Goal: Information Seeking & Learning: Learn about a topic

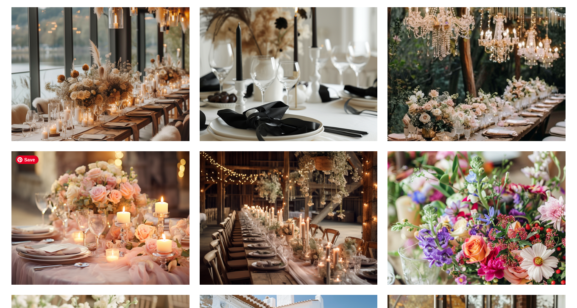
scroll to position [210, 0]
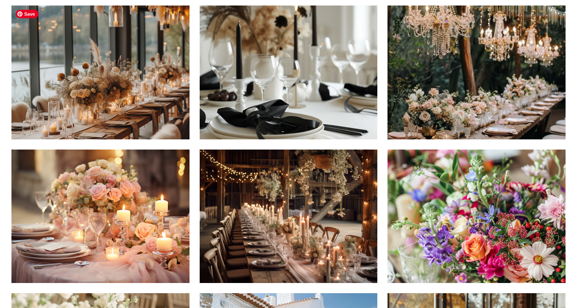
click at [143, 94] on img at bounding box center [100, 73] width 178 height 134
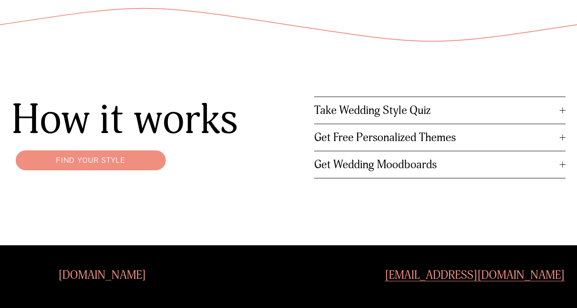
scroll to position [953, 0]
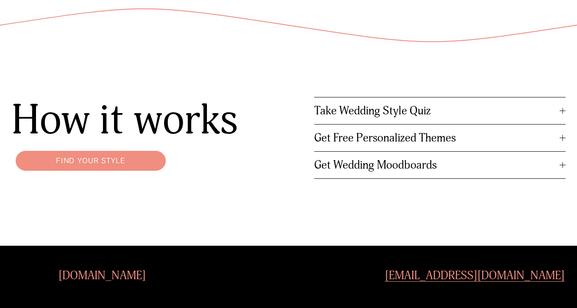
click at [101, 165] on link "Find your style" at bounding box center [90, 161] width 158 height 28
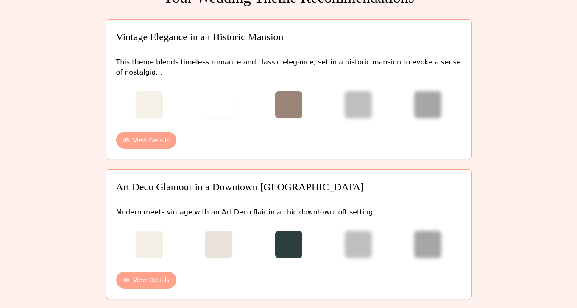
scroll to position [14, 0]
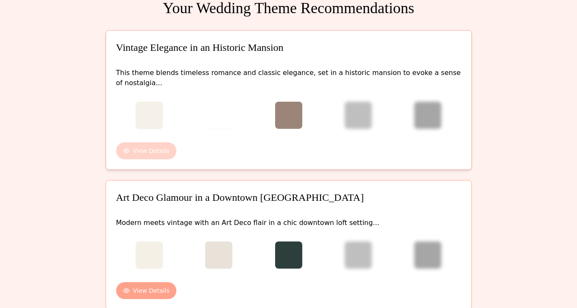
click at [133, 159] on button "View Details" at bounding box center [146, 150] width 60 height 17
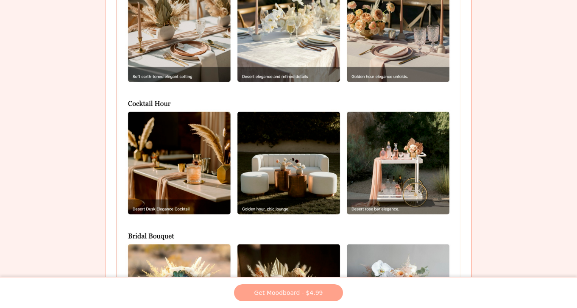
scroll to position [841, 0]
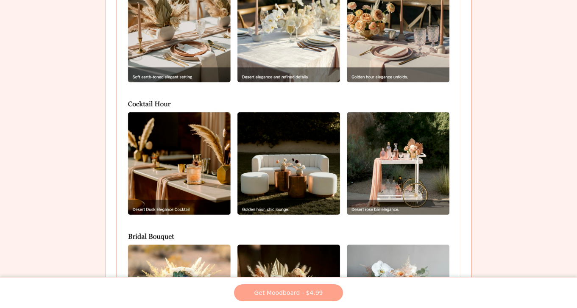
click at [307, 149] on img at bounding box center [288, 100] width 345 height 810
click at [290, 108] on img at bounding box center [288, 100] width 345 height 810
click at [143, 148] on img at bounding box center [288, 100] width 345 height 810
click at [389, 142] on img at bounding box center [288, 100] width 345 height 810
click at [425, 131] on img at bounding box center [288, 100] width 345 height 810
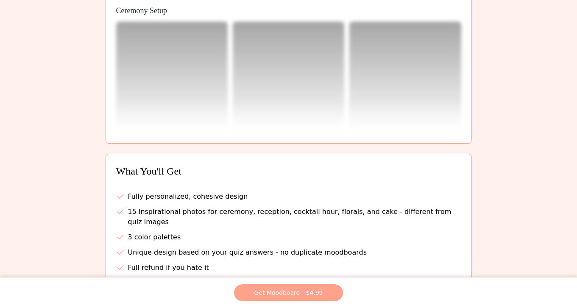
scroll to position [0, 0]
